Goal: Information Seeking & Learning: Find specific fact

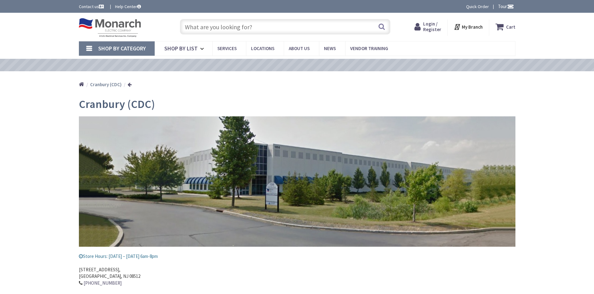
type input "[PERSON_NAME][GEOGRAPHIC_DATA], [GEOGRAPHIC_DATA]"
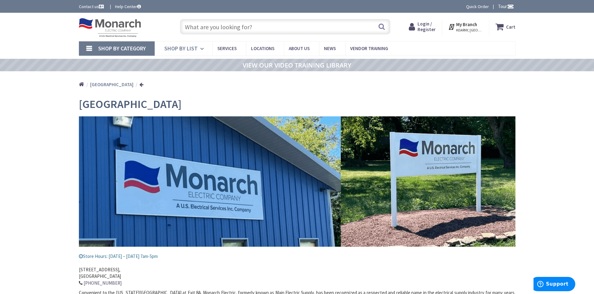
click at [200, 50] on icon at bounding box center [203, 49] width 6 height 14
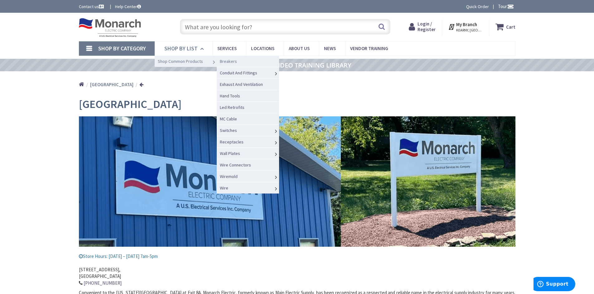
click at [227, 63] on span "Breakers" at bounding box center [228, 62] width 17 height 6
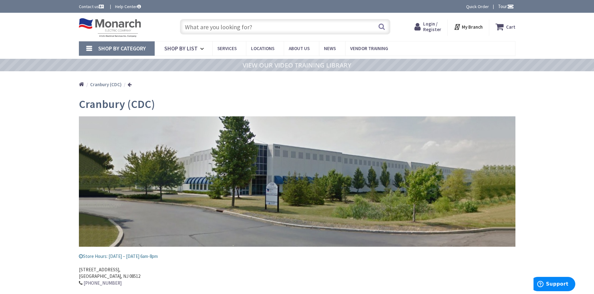
click at [222, 26] on input "text" at bounding box center [285, 27] width 210 height 16
type input "[PERSON_NAME][GEOGRAPHIC_DATA], [GEOGRAPHIC_DATA]"
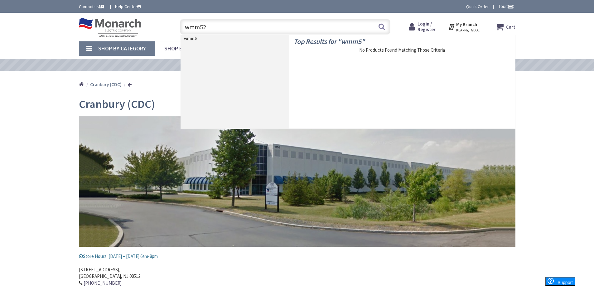
type input "wmm522"
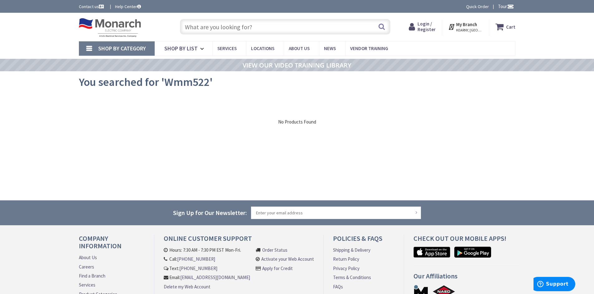
click at [187, 26] on input "text" at bounding box center [285, 27] width 210 height 16
type input "w"
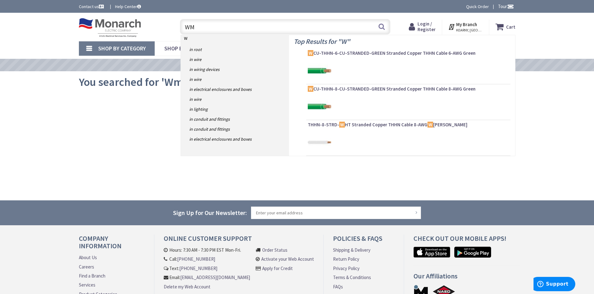
type input "WMM"
